Goal: Task Accomplishment & Management: Manage account settings

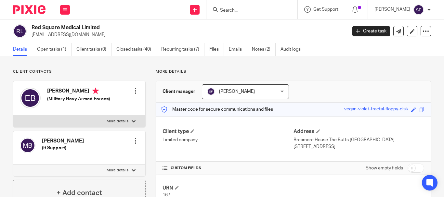
click at [121, 70] on p "Client contacts" at bounding box center [79, 71] width 133 height 5
click at [252, 9] on input "Search" at bounding box center [248, 11] width 58 height 6
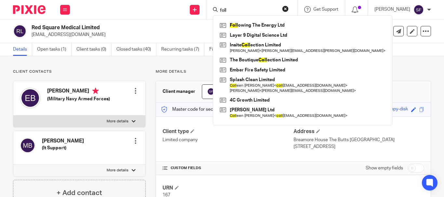
type input "foll"
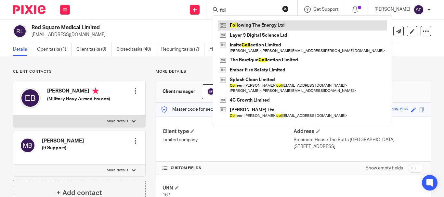
click at [275, 27] on link at bounding box center [302, 25] width 169 height 10
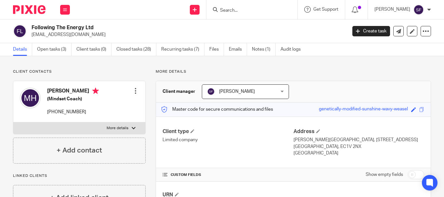
scroll to position [132, 0]
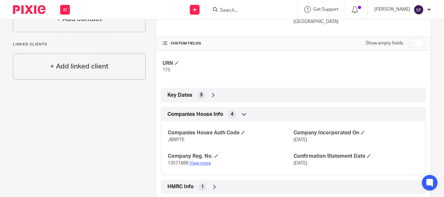
click at [199, 162] on link "View more" at bounding box center [199, 163] width 21 height 5
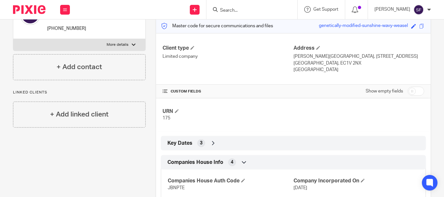
scroll to position [2, 0]
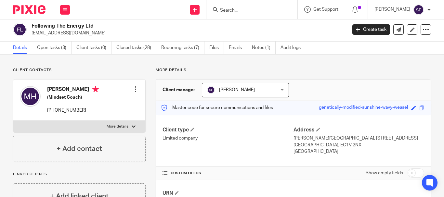
drag, startPoint x: 32, startPoint y: 26, endPoint x: 97, endPoint y: 25, distance: 65.6
click at [97, 25] on h2 "Following The Energy Ltd" at bounding box center [156, 26] width 249 height 7
copy h2 "Following The Energy Ltd"
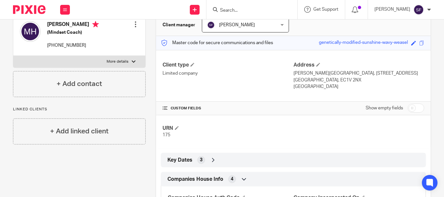
scroll to position [164, 0]
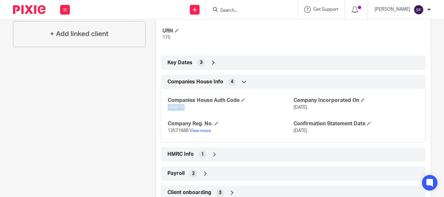
drag, startPoint x: 166, startPoint y: 108, endPoint x: 186, endPoint y: 108, distance: 20.1
click at [186, 108] on p "JBNPTE" at bounding box center [230, 107] width 125 height 6
copy span "JBNPTE"
click at [206, 128] on p "13571688 View more" at bounding box center [230, 131] width 125 height 6
click at [205, 129] on link "View more" at bounding box center [199, 131] width 21 height 5
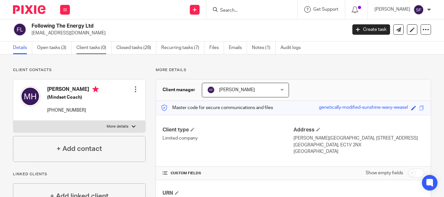
scroll to position [0, 0]
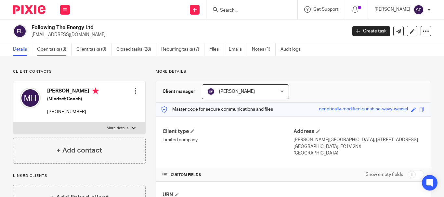
click at [44, 54] on link "Open tasks (3)" at bounding box center [54, 49] width 34 height 13
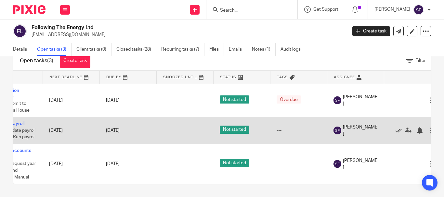
scroll to position [0, 32]
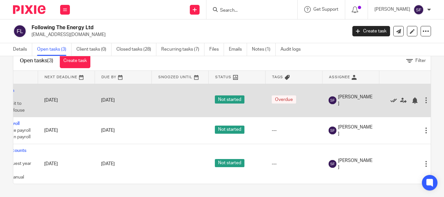
click at [392, 97] on icon at bounding box center [393, 100] width 6 height 6
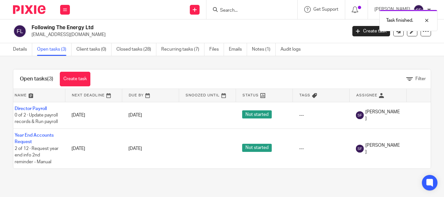
scroll to position [0, 0]
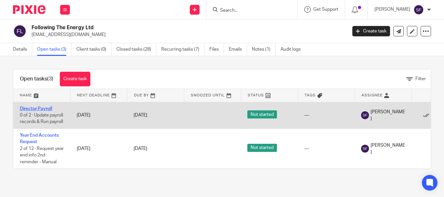
click at [37, 109] on link "Director Payroll" at bounding box center [36, 109] width 32 height 5
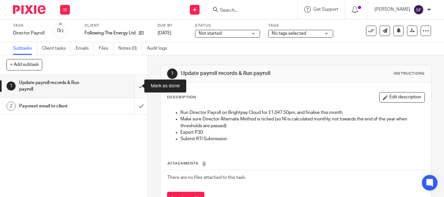
click at [135, 89] on input "submit" at bounding box center [74, 86] width 148 height 23
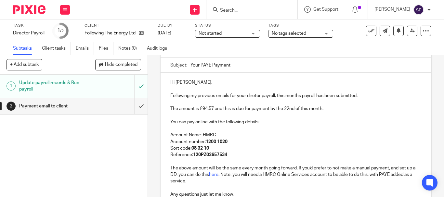
scroll to position [65, 0]
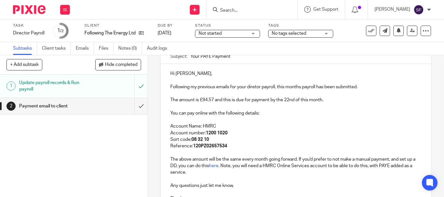
click at [254, 85] on p "Following my previous emails for your diretor payroll, this months payroll has …" at bounding box center [295, 87] width 251 height 6
click at [176, 86] on p "Following my previous emails for your diretor payroll, this months payroll has …" at bounding box center [295, 87] width 251 height 6
drag, startPoint x: 276, startPoint y: 87, endPoint x: 161, endPoint y: 86, distance: 115.3
click at [161, 86] on div "Hi Marie, Following my previous emails for your diretor payroll, this months pa…" at bounding box center [295, 135] width 271 height 143
click at [170, 87] on p "this months payroll has been submitted." at bounding box center [295, 87] width 251 height 6
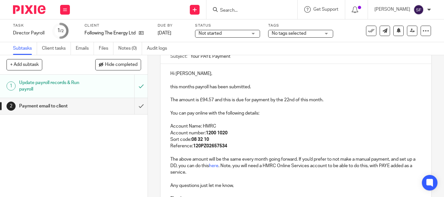
click at [170, 87] on p "this months payroll has been submitted." at bounding box center [295, 87] width 251 height 6
click at [218, 86] on p "This months payroll has been submitted." at bounding box center [295, 87] width 251 height 6
drag, startPoint x: 301, startPoint y: 100, endPoint x: 307, endPoint y: 102, distance: 6.8
click at [307, 102] on p "The amount is £94.57 and this is due for payment by the 22nd of this month." at bounding box center [295, 100] width 251 height 6
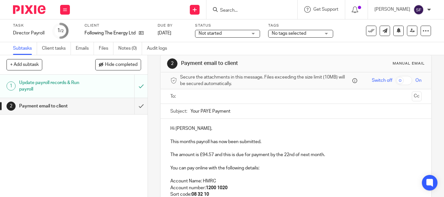
scroll to position [0, 0]
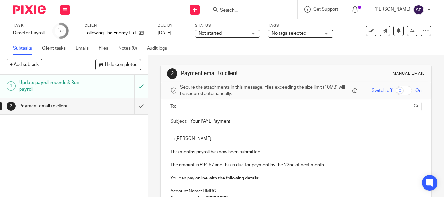
click at [206, 106] on input "text" at bounding box center [295, 106] width 226 height 7
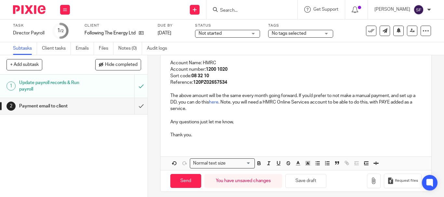
scroll to position [135, 0]
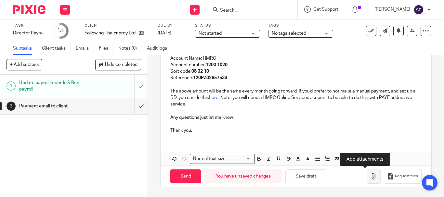
click at [370, 174] on icon "button" at bounding box center [373, 176] width 6 height 6
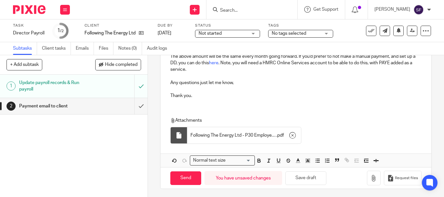
scroll to position [171, 0]
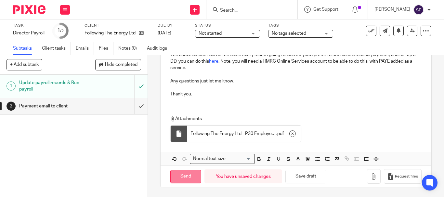
click at [181, 178] on input "Send" at bounding box center [185, 177] width 31 height 14
type input "Sent"
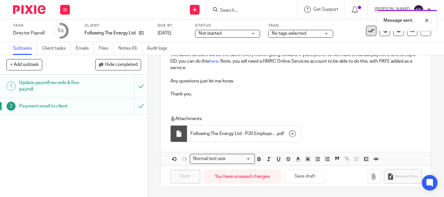
click at [368, 33] on icon at bounding box center [371, 31] width 6 height 6
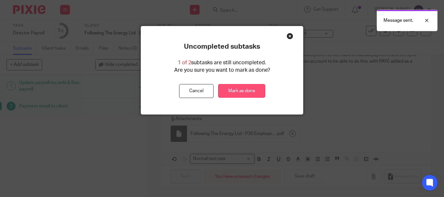
click at [242, 94] on link "Mark as done" at bounding box center [241, 91] width 47 height 14
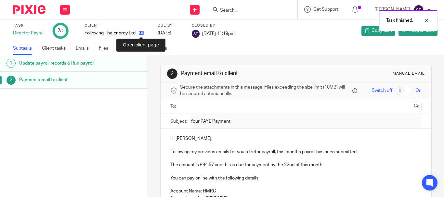
click at [141, 33] on icon at bounding box center [141, 33] width 5 height 5
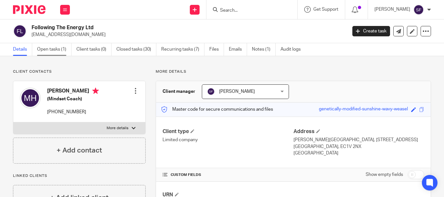
click at [49, 51] on link "Open tasks (1)" at bounding box center [54, 49] width 34 height 13
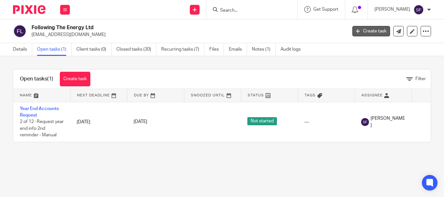
click at [367, 32] on link "Create task" at bounding box center [371, 31] width 38 height 10
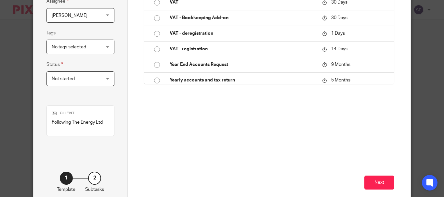
scroll to position [572, 0]
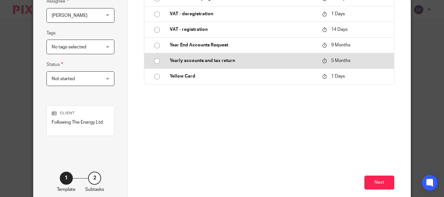
click at [231, 58] on p "Yearly accounts and tax return" at bounding box center [243, 61] width 146 height 6
type input "[DATE]"
type input "Yearly accounts and tax return"
checkbox input "false"
radio input "true"
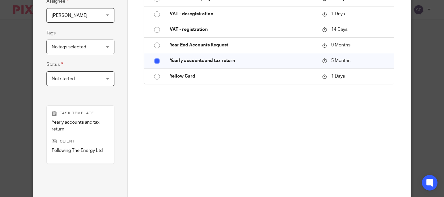
scroll to position [97, 0]
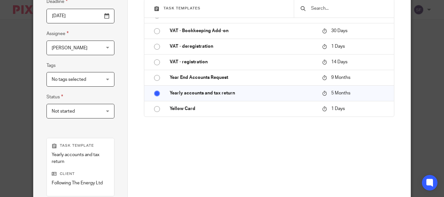
click at [89, 45] on span "[PERSON_NAME]" at bounding box center [77, 48] width 50 height 14
click at [165, 130] on div "Create a custom task Custom task Or use an existing template Task templates 3 M…" at bounding box center [269, 62] width 250 height 235
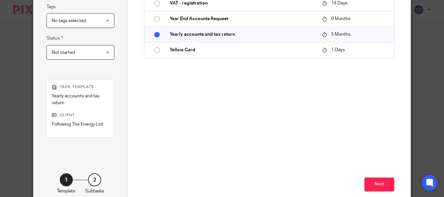
scroll to position [162, 0]
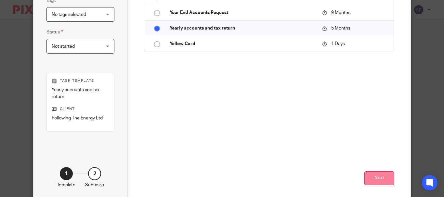
click at [365, 177] on button "Next" at bounding box center [379, 179] width 30 height 14
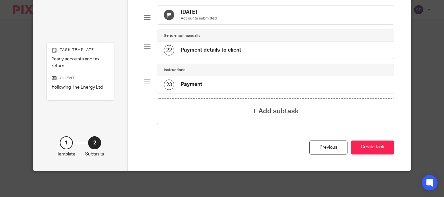
scroll to position [723, 0]
click at [370, 153] on button "Create task" at bounding box center [373, 148] width 44 height 14
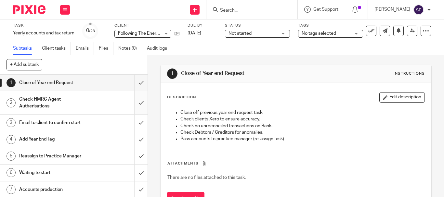
click at [136, 87] on input "submit" at bounding box center [74, 83] width 148 height 16
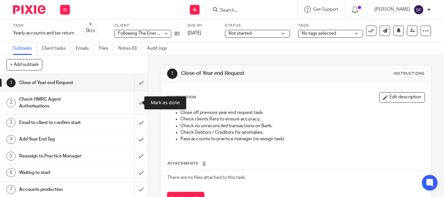
click at [133, 104] on input "submit" at bounding box center [74, 102] width 148 height 23
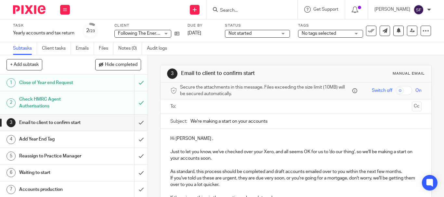
click at [209, 101] on ul at bounding box center [296, 106] width 231 height 11
click at [207, 108] on input "text" at bounding box center [295, 106] width 226 height 7
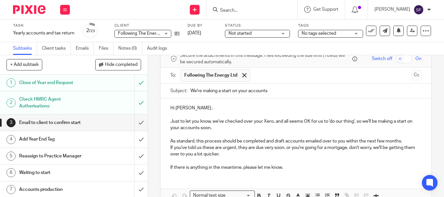
scroll to position [69, 0]
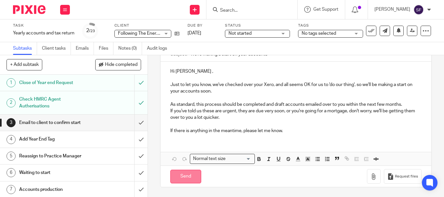
click at [189, 180] on input "Send" at bounding box center [185, 177] width 31 height 14
type input "Sent"
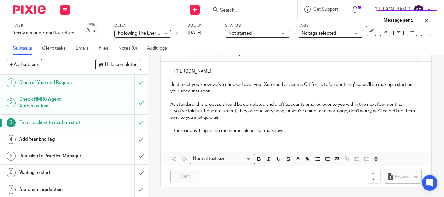
click at [320, 35] on span "No tags selected" at bounding box center [319, 33] width 34 height 5
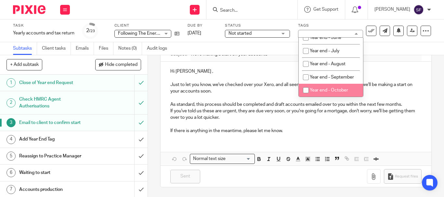
scroll to position [278, 0]
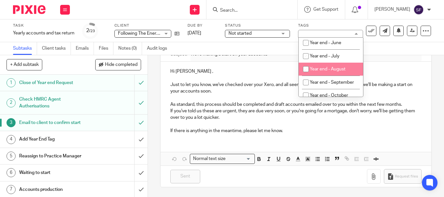
click at [320, 76] on li "Year end - August" at bounding box center [331, 69] width 64 height 13
checkbox input "true"
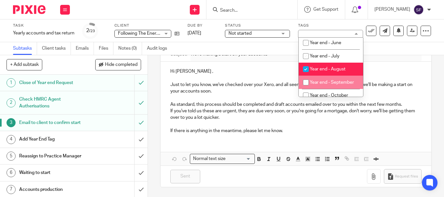
click at [387, 102] on p "As standard, this process should be completed and draft accounts emailed over t…" at bounding box center [295, 104] width 251 height 6
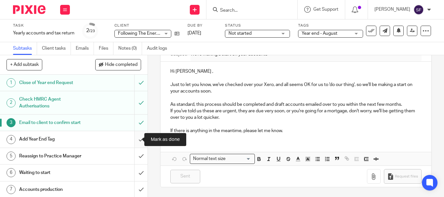
click at [134, 138] on input "submit" at bounding box center [74, 139] width 148 height 16
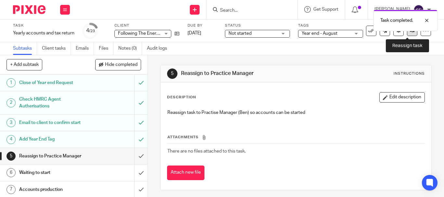
click at [407, 36] on link at bounding box center [412, 31] width 10 height 10
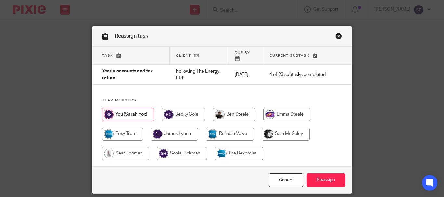
click at [188, 147] on input "radio" at bounding box center [182, 153] width 50 height 13
radio input "true"
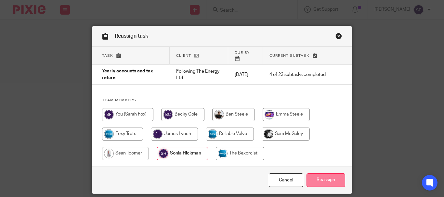
click at [340, 179] on input "Reassign" at bounding box center [325, 180] width 39 height 14
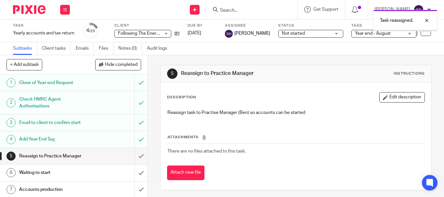
click at [180, 34] on div "Task Yearly accounts and tax return Save Yearly accounts and tax return 4 /23 C…" at bounding box center [187, 31] width 348 height 16
click at [177, 32] on icon at bounding box center [176, 33] width 5 height 5
click at [276, 11] on input "Search" at bounding box center [248, 11] width 58 height 6
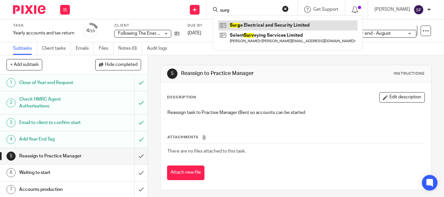
type input "surg"
click at [266, 25] on link at bounding box center [287, 25] width 139 height 10
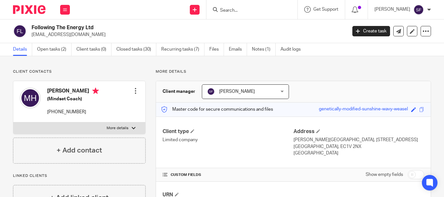
click at [46, 41] on div "Following The Energy Ltd hello@mariehoulden.com Create task Update from Compani…" at bounding box center [222, 31] width 444 height 24
click at [47, 49] on link "Open tasks (2)" at bounding box center [54, 49] width 34 height 13
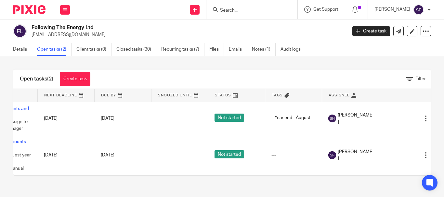
scroll to position [0, 44]
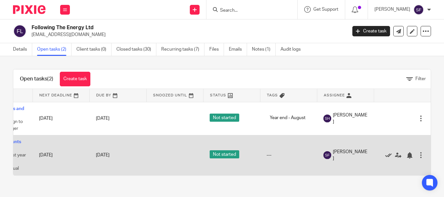
click at [385, 153] on icon at bounding box center [388, 155] width 6 height 6
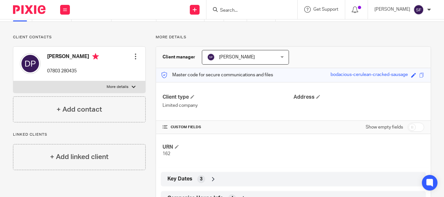
scroll to position [97, 0]
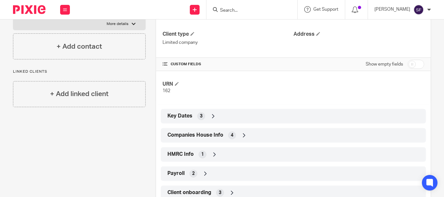
click at [200, 134] on span "Companies House Info" at bounding box center [195, 135] width 56 height 7
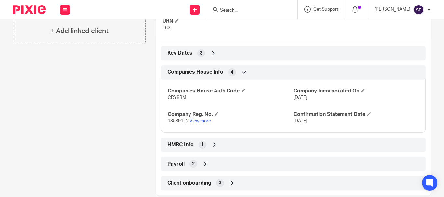
scroll to position [162, 0]
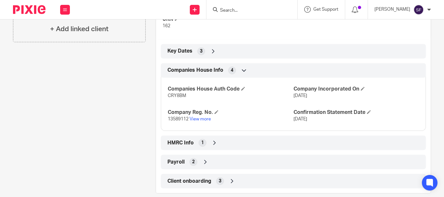
click at [200, 116] on p "13589112 View more" at bounding box center [230, 119] width 125 height 6
click at [200, 123] on div "Companies House Auth Code CRY8BM Company Incorporated On 27 Aug 2021 Company Re…" at bounding box center [293, 102] width 265 height 58
click at [199, 122] on p "13589112 View more" at bounding box center [230, 119] width 125 height 6
click at [199, 116] on h4 "Company Reg. No." at bounding box center [230, 112] width 125 height 7
click at [197, 118] on link "View more" at bounding box center [199, 119] width 21 height 5
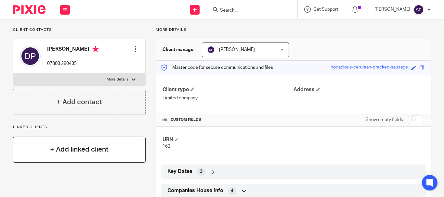
scroll to position [0, 0]
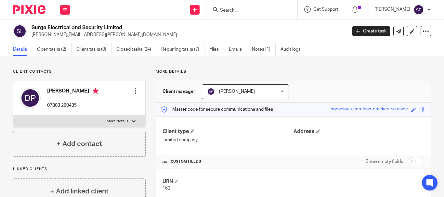
drag, startPoint x: 32, startPoint y: 29, endPoint x: 127, endPoint y: 26, distance: 94.9
click at [127, 26] on h2 "Surge Electrical and Security Limited" at bounding box center [156, 27] width 249 height 7
copy h2 "Surge Electrical and Security Limited"
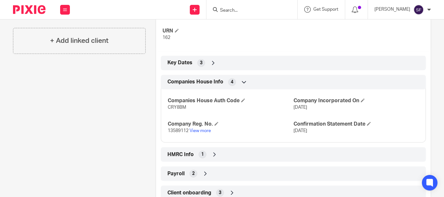
scroll to position [162, 0]
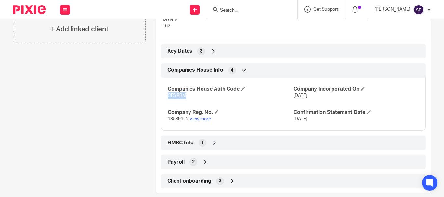
drag, startPoint x: 166, startPoint y: 96, endPoint x: 189, endPoint y: 98, distance: 22.9
click at [189, 98] on p "CRY8BM" at bounding box center [230, 96] width 125 height 6
copy span "CRY8BM"
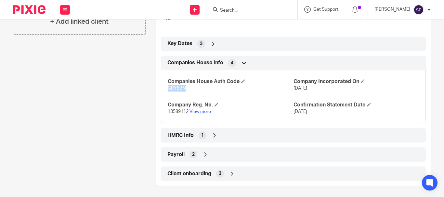
scroll to position [172, 0]
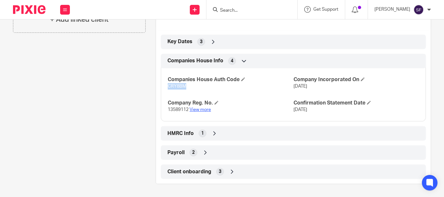
click at [195, 109] on link "View more" at bounding box center [199, 110] width 21 height 5
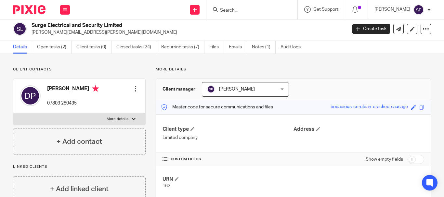
scroll to position [0, 0]
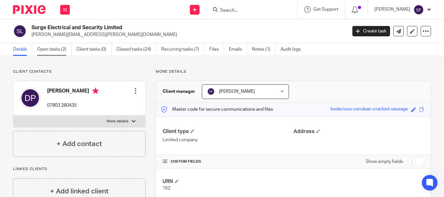
click at [45, 45] on link "Open tasks (2)" at bounding box center [54, 49] width 34 height 13
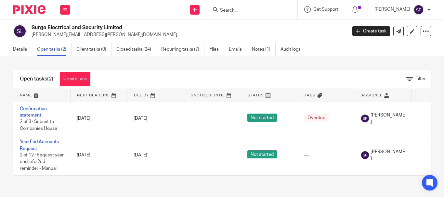
scroll to position [0, 47]
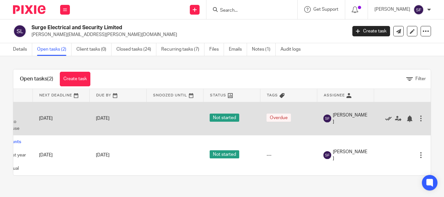
click at [385, 121] on icon at bounding box center [388, 119] width 6 height 6
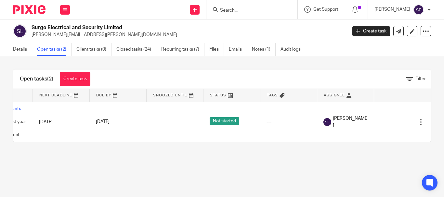
click at [50, 48] on link "Open tasks (2)" at bounding box center [54, 49] width 34 height 13
